Goal: Task Accomplishment & Management: Use online tool/utility

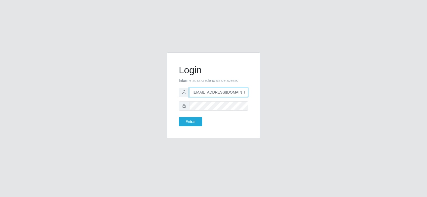
drag, startPoint x: 240, startPoint y: 97, endPoint x: 179, endPoint y: 100, distance: 60.9
click at [179, 100] on form "Login Informe suas credenciais de acesso [EMAIL_ADDRESS][DOMAIN_NAME] Entrar" at bounding box center [213, 96] width 69 height 62
type input "[DOMAIN_NAME]"
drag, startPoint x: 208, startPoint y: 91, endPoint x: 162, endPoint y: 95, distance: 46.6
click at [162, 95] on div "Login Informe suas credenciais de acesso [DOMAIN_NAME] Entrar" at bounding box center [213, 99] width 304 height 92
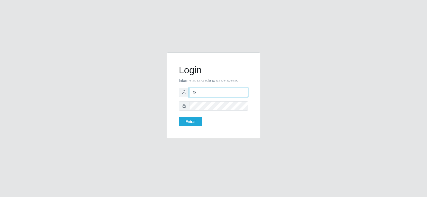
type input "[EMAIL_ADDRESS][DOMAIN_NAME]"
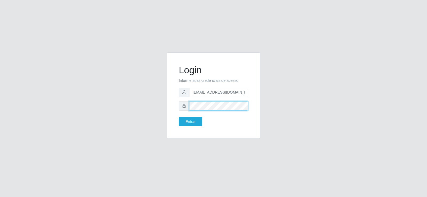
click at [175, 108] on div "Login Informe suas credenciais de acesso [EMAIL_ADDRESS][DOMAIN_NAME] Entrar" at bounding box center [213, 95] width 80 height 73
click at [183, 125] on button "Entrar" at bounding box center [190, 121] width 23 height 9
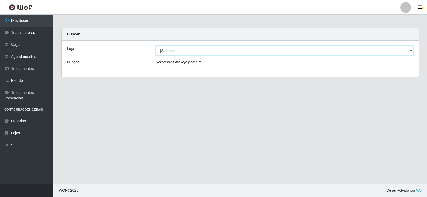
drag, startPoint x: 193, startPoint y: 50, endPoint x: 196, endPoint y: 54, distance: 5.1
click at [193, 50] on select "[Selecione...] Supermercado Tadeu - [GEOGRAPHIC_DATA]" at bounding box center [284, 50] width 258 height 9
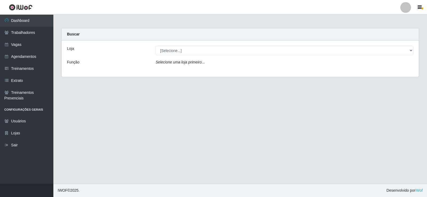
click at [206, 71] on div "Loja [Selecione...] Supermercado Tadeu - [GEOGRAPHIC_DATA] Função Selecione uma…" at bounding box center [240, 59] width 357 height 36
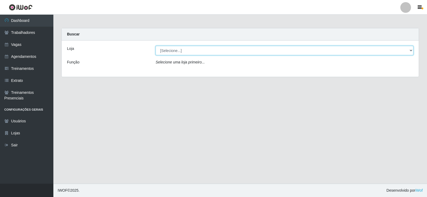
drag, startPoint x: 215, startPoint y: 49, endPoint x: 215, endPoint y: 54, distance: 5.3
click at [215, 49] on select "[Selecione...] Supermercado Tadeu - [GEOGRAPHIC_DATA]" at bounding box center [284, 50] width 258 height 9
click at [155, 46] on select "[Selecione...] Supermercado Tadeu - [GEOGRAPHIC_DATA]" at bounding box center [284, 50] width 258 height 9
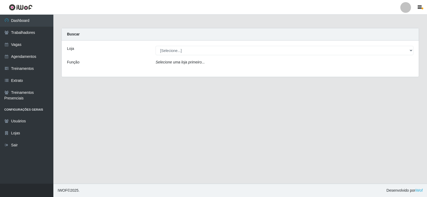
click at [211, 56] on div "Loja [Selecione...] Supermercado Tadeu - [GEOGRAPHIC_DATA] Função Selecione uma…" at bounding box center [240, 59] width 357 height 36
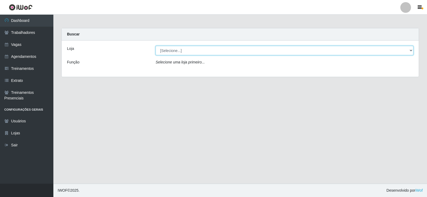
click at [212, 52] on select "[Selecione...] Supermercado Tadeu - [GEOGRAPHIC_DATA]" at bounding box center [284, 50] width 258 height 9
select select "195"
click at [155, 46] on select "[Selecione...] Supermercado Tadeu - [GEOGRAPHIC_DATA]" at bounding box center [284, 50] width 258 height 9
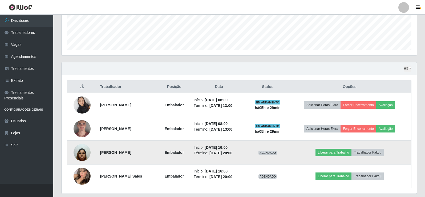
scroll to position [157, 0]
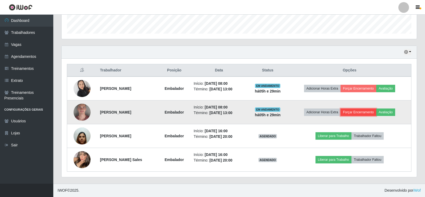
click at [375, 111] on button "Forçar Encerramento" at bounding box center [359, 112] width 36 height 7
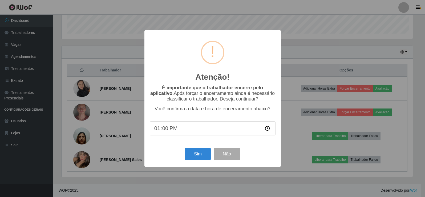
scroll to position [111, 353]
click at [200, 153] on button "Sim" at bounding box center [199, 154] width 26 height 13
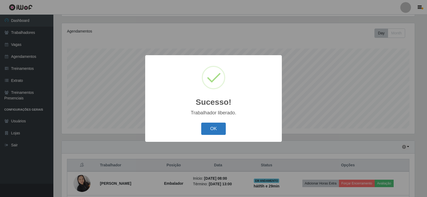
click at [206, 131] on button "OK" at bounding box center [213, 129] width 25 height 13
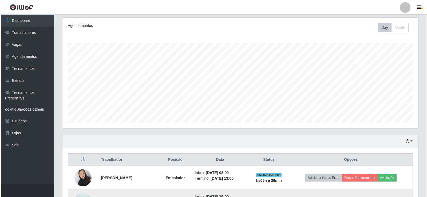
scroll to position [133, 0]
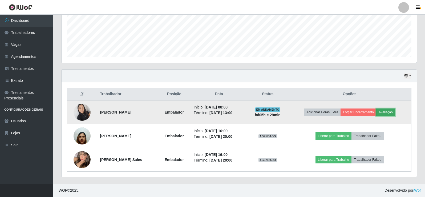
click at [387, 112] on button "Avaliação" at bounding box center [385, 112] width 19 height 7
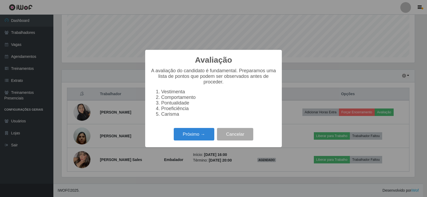
scroll to position [111, 353]
click at [182, 135] on button "Próximo →" at bounding box center [194, 134] width 41 height 13
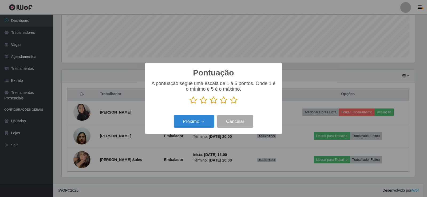
click at [233, 101] on icon at bounding box center [233, 100] width 7 height 8
click at [230, 104] on input "radio" at bounding box center [230, 104] width 0 height 0
click at [205, 121] on button "Próximo →" at bounding box center [194, 121] width 41 height 13
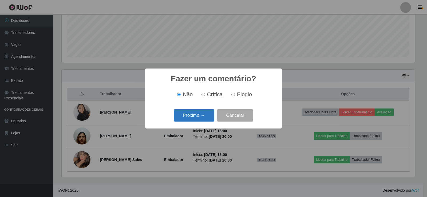
click at [196, 114] on button "Próximo →" at bounding box center [194, 115] width 41 height 13
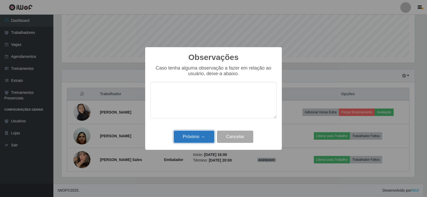
click at [204, 133] on button "Próximo →" at bounding box center [194, 137] width 41 height 13
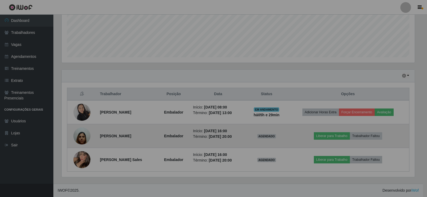
scroll to position [111, 355]
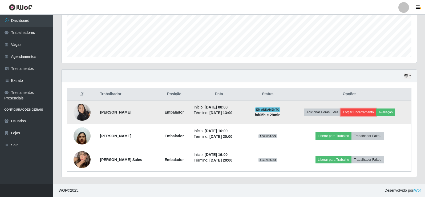
click at [364, 111] on button "Forçar Encerramento" at bounding box center [359, 112] width 36 height 7
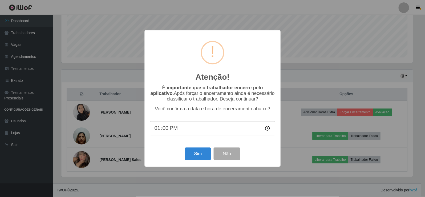
scroll to position [111, 353]
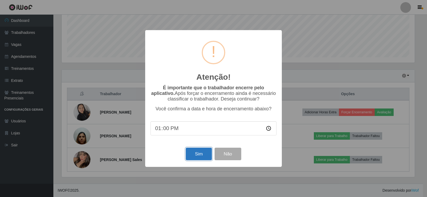
click at [199, 155] on button "Sim" at bounding box center [199, 154] width 26 height 13
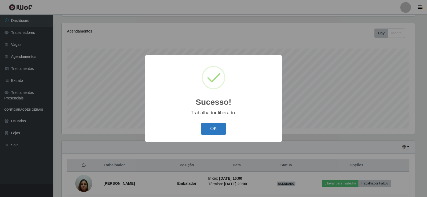
click at [216, 129] on button "OK" at bounding box center [213, 129] width 25 height 13
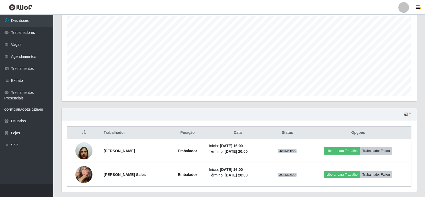
scroll to position [110, 0]
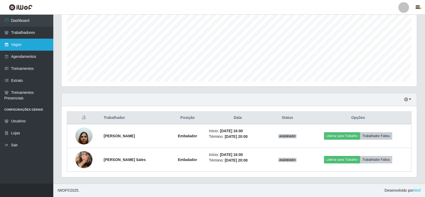
click at [31, 41] on link "Vagas" at bounding box center [26, 45] width 53 height 12
